Goal: Transaction & Acquisition: Purchase product/service

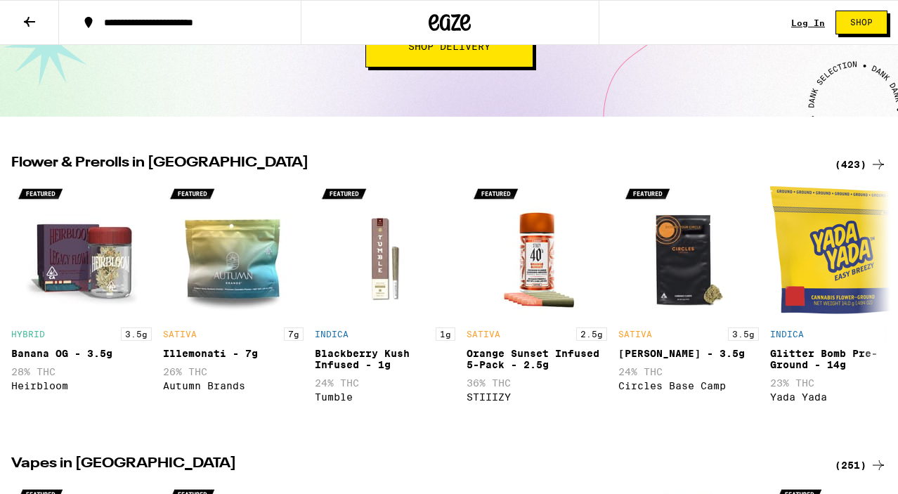
scroll to position [360, 0]
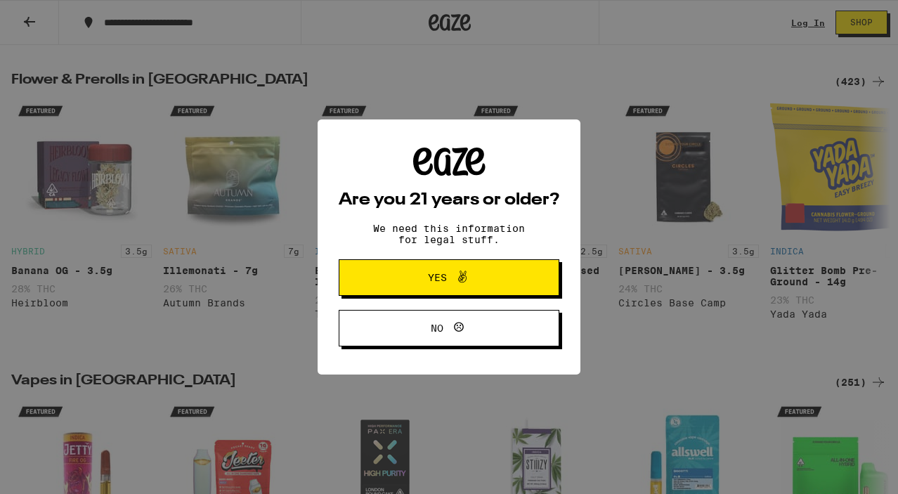
click at [469, 281] on icon at bounding box center [462, 276] width 17 height 17
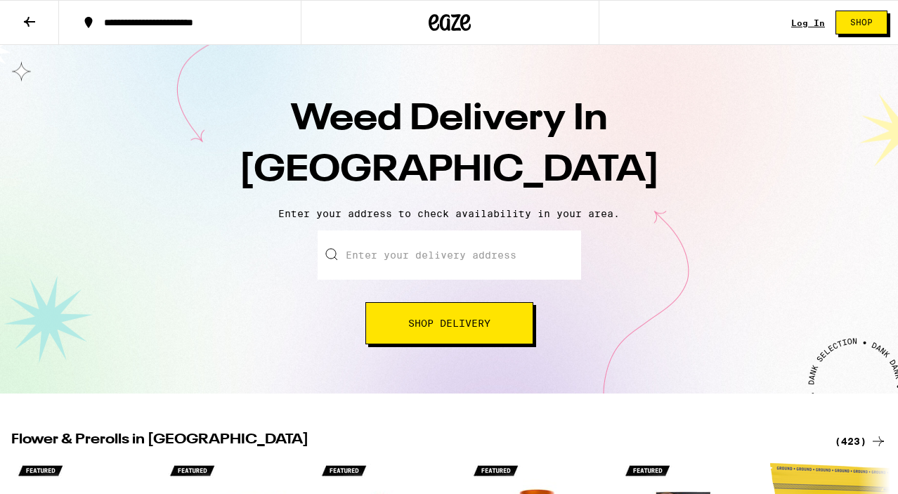
scroll to position [0, 0]
click at [448, 285] on div "Enter your delivery address Shop Delivery" at bounding box center [450, 287] width 264 height 114
click at [448, 261] on input "Enter your delivery address" at bounding box center [450, 254] width 264 height 49
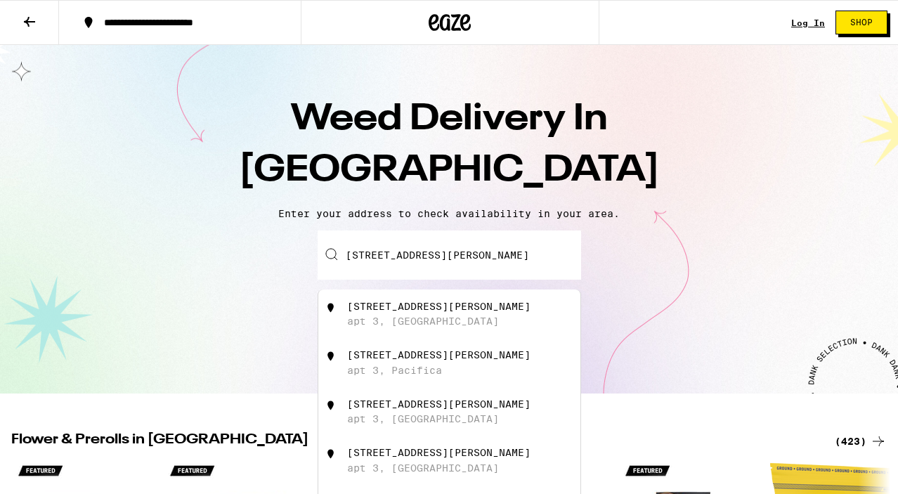
click at [456, 312] on div "[STREET_ADDRESS][PERSON_NAME]" at bounding box center [438, 306] width 183 height 11
type input "[STREET_ADDRESS][PERSON_NAME]"
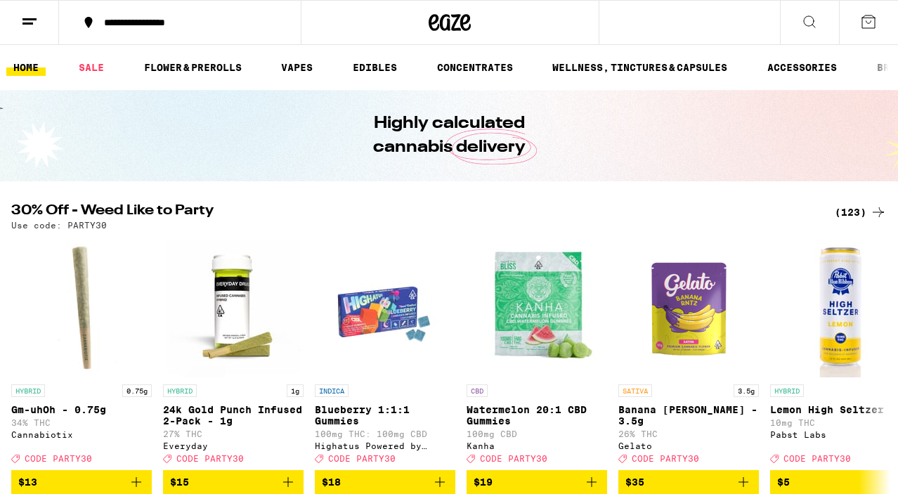
click at [806, 28] on icon at bounding box center [809, 21] width 17 height 17
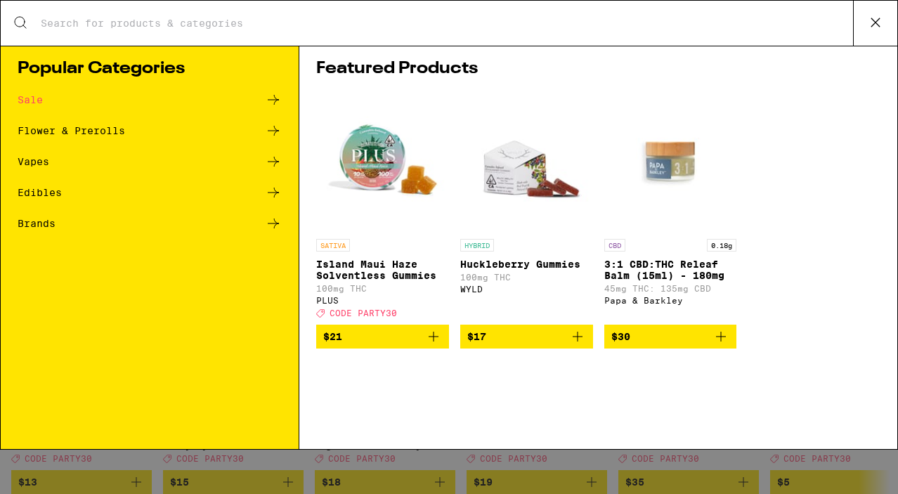
type input "d"
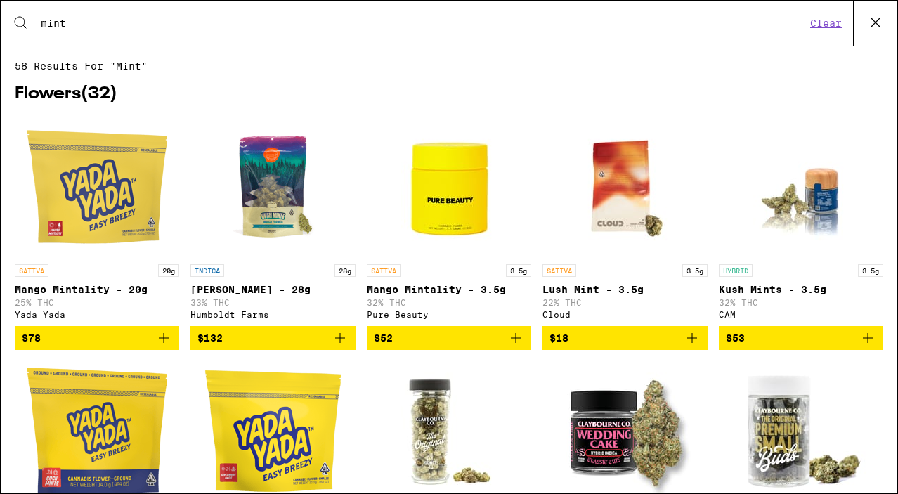
type input "mint"
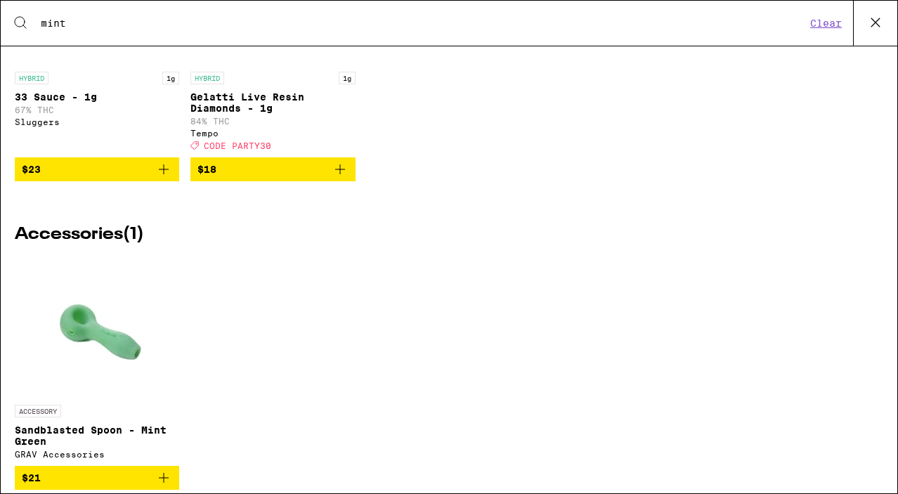
scroll to position [2702, 0]
